Goal: Transaction & Acquisition: Purchase product/service

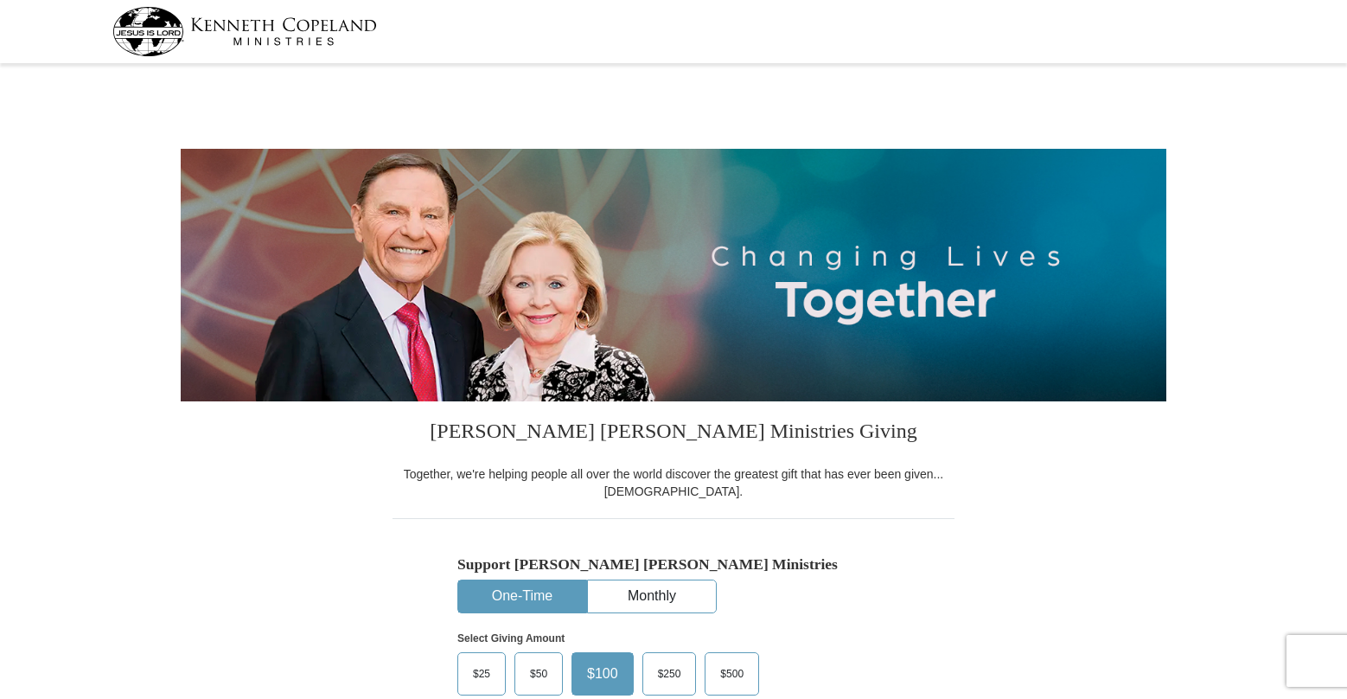
select select "OH"
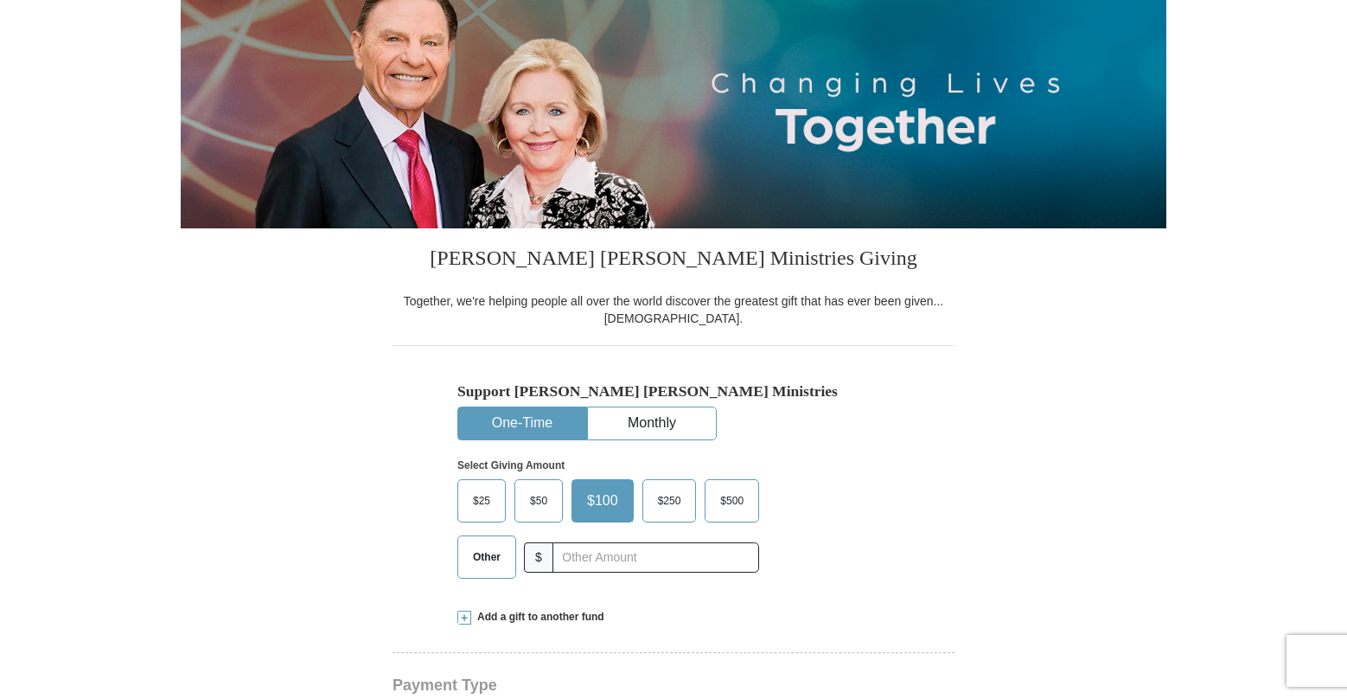
click at [517, 412] on button "One-Time" at bounding box center [522, 423] width 128 height 32
click at [607, 501] on span "$100" at bounding box center [602, 501] width 48 height 26
click at [0, 0] on input "$100" at bounding box center [0, 0] width 0 height 0
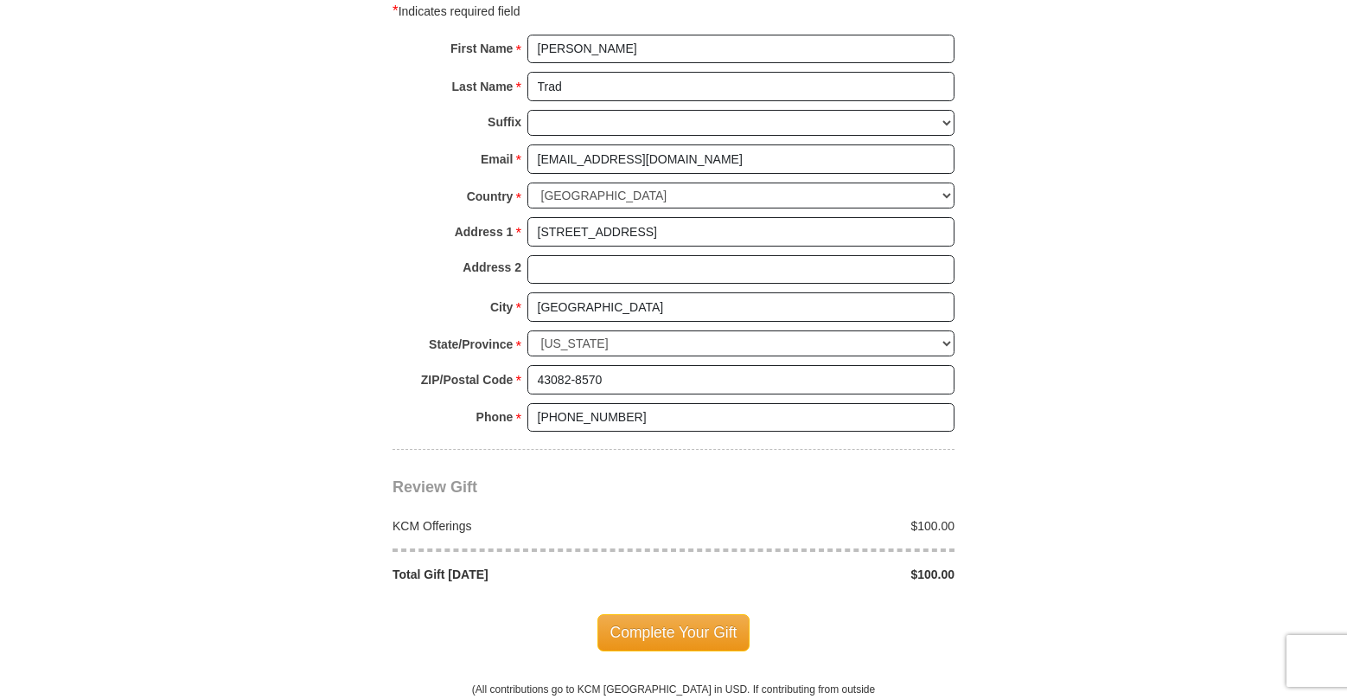
scroll to position [1297, 0]
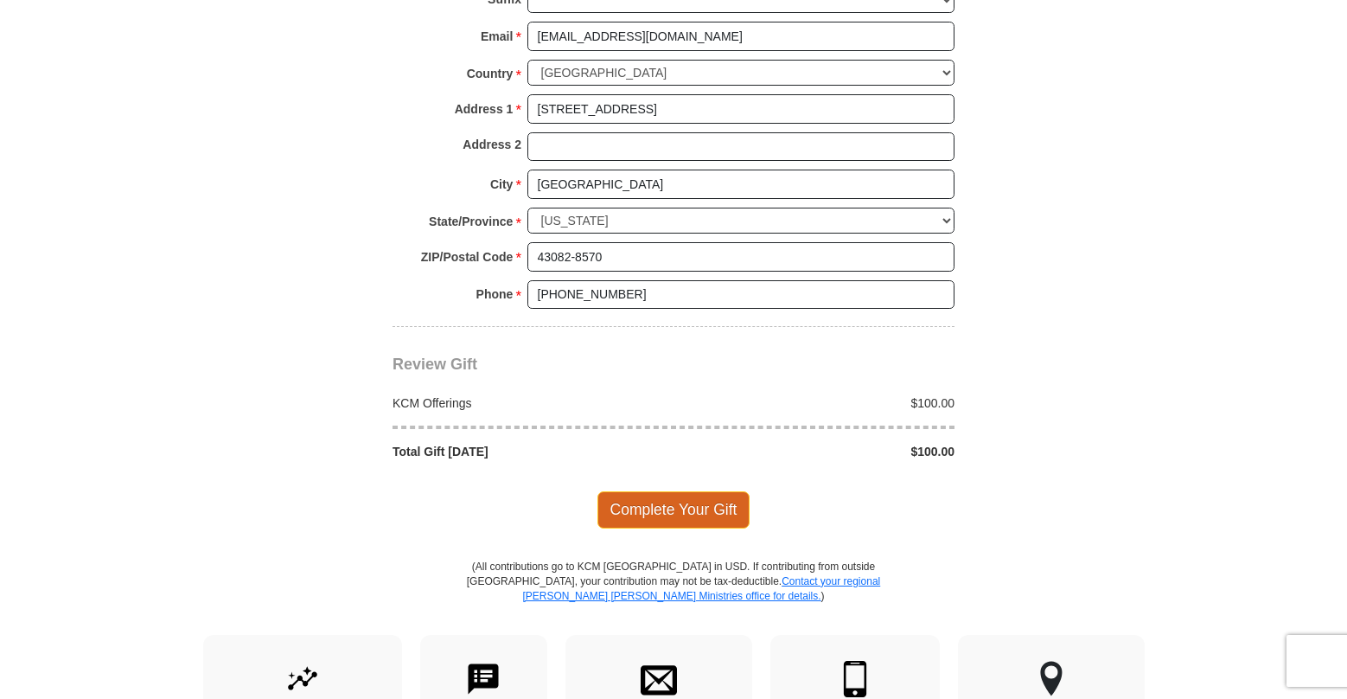
click at [683, 510] on span "Complete Your Gift" at bounding box center [673, 509] width 153 height 36
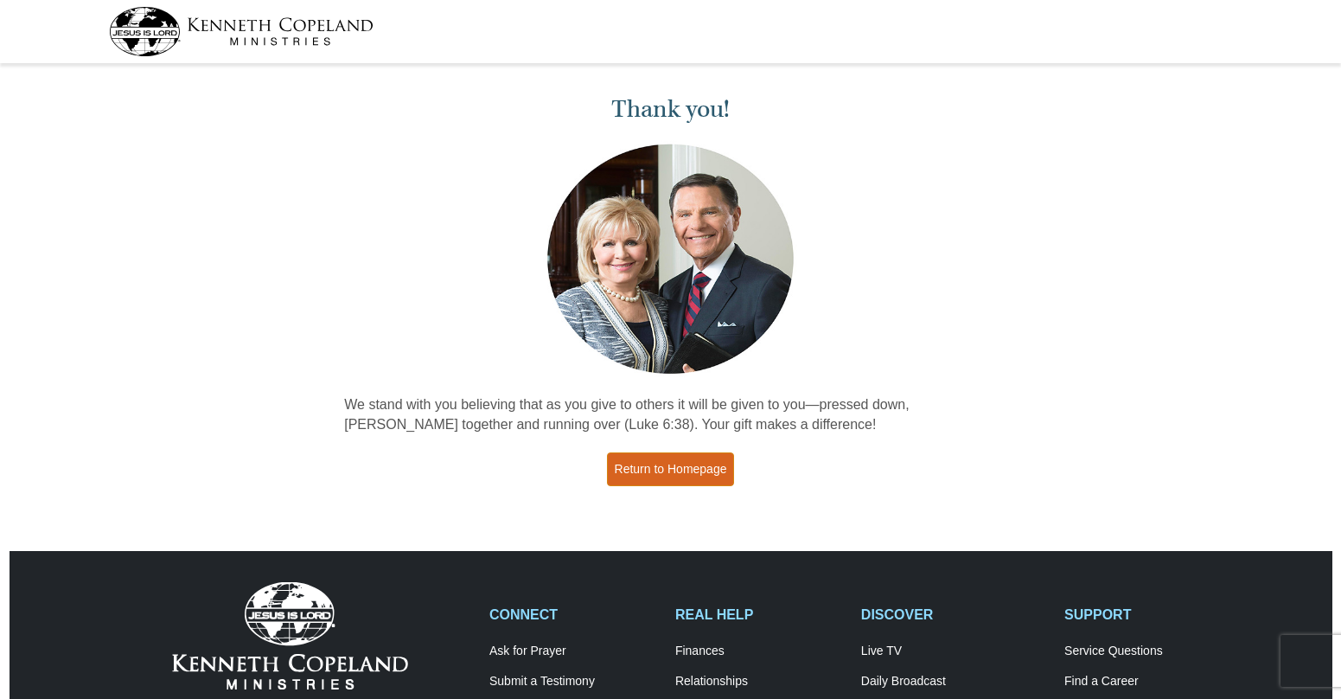
click at [654, 464] on link "Return to Homepage" at bounding box center [671, 469] width 128 height 34
